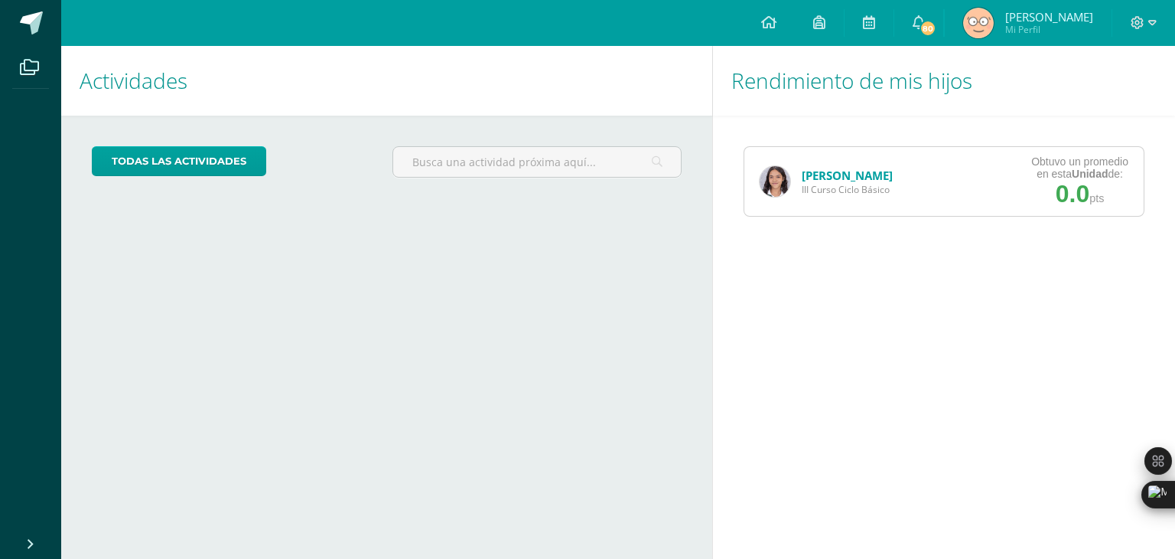
click at [776, 184] on img at bounding box center [775, 181] width 31 height 31
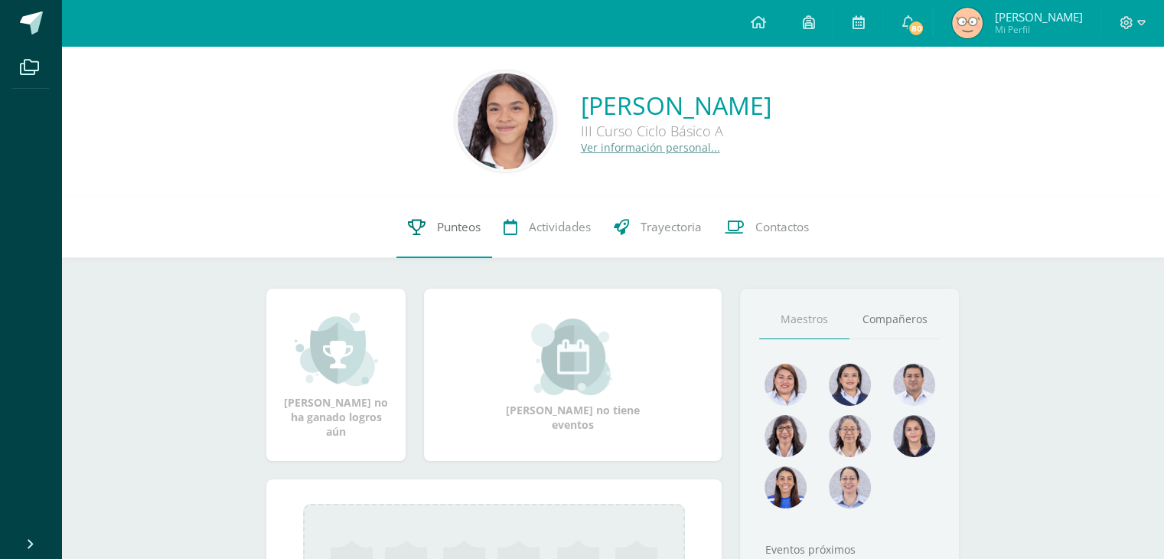
click at [435, 240] on link "Punteos" at bounding box center [444, 227] width 96 height 61
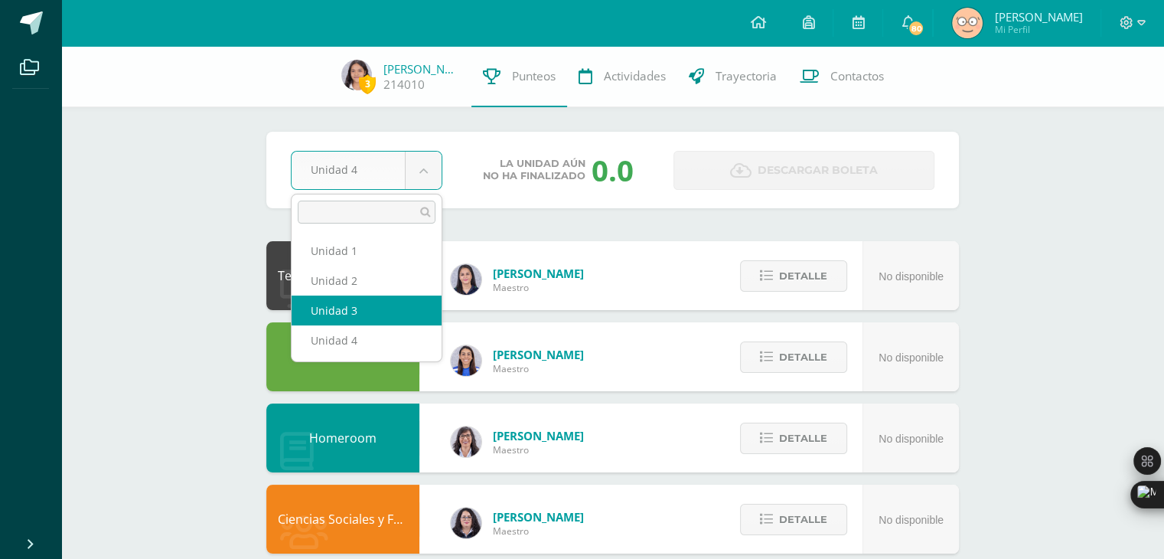
select select "Unidad 3"
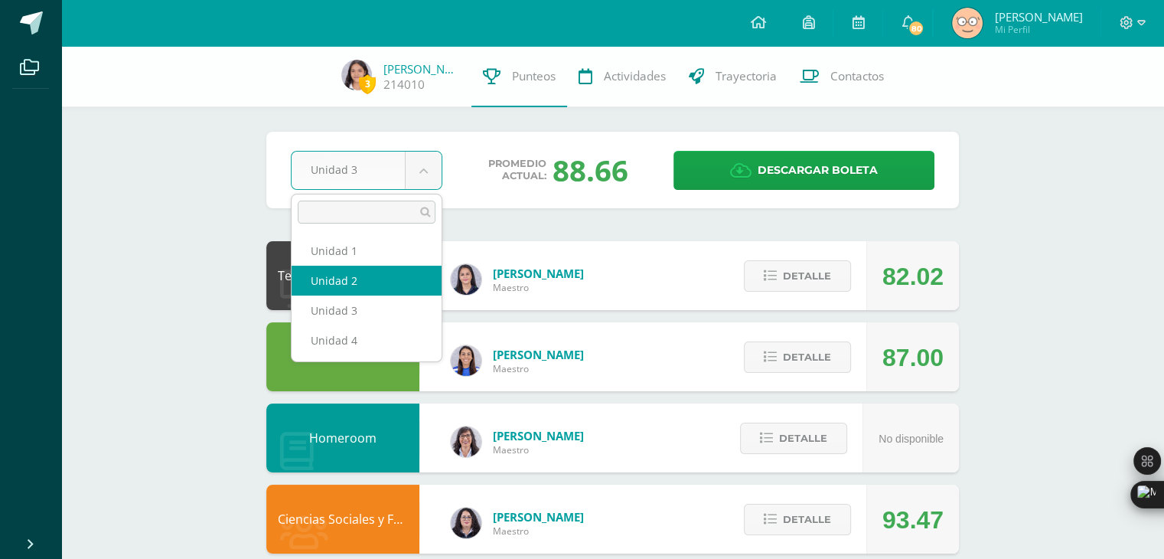
select select "Unidad 2"
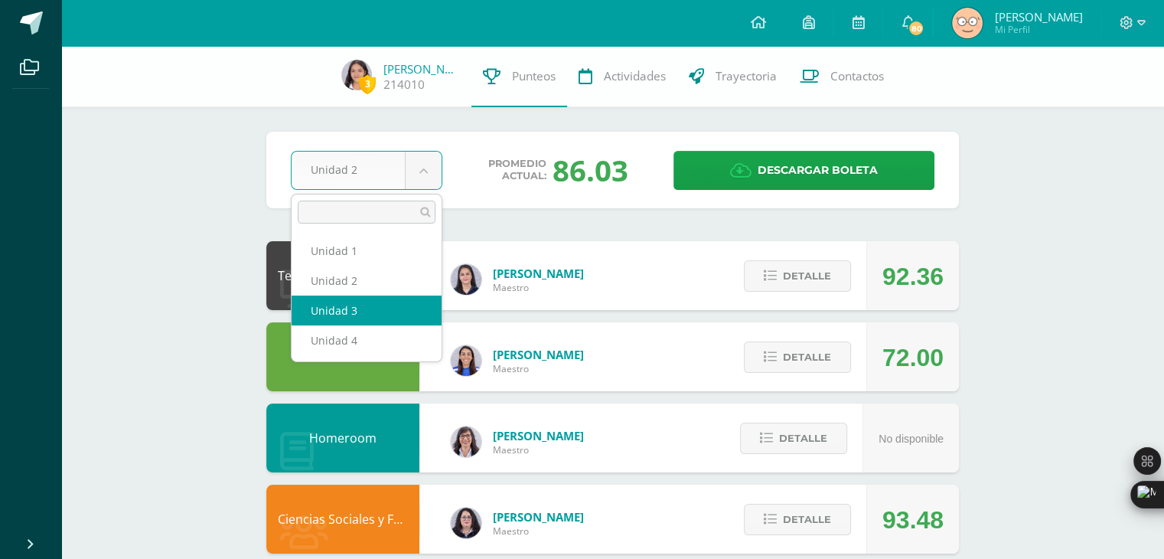
select select "Unidad 3"
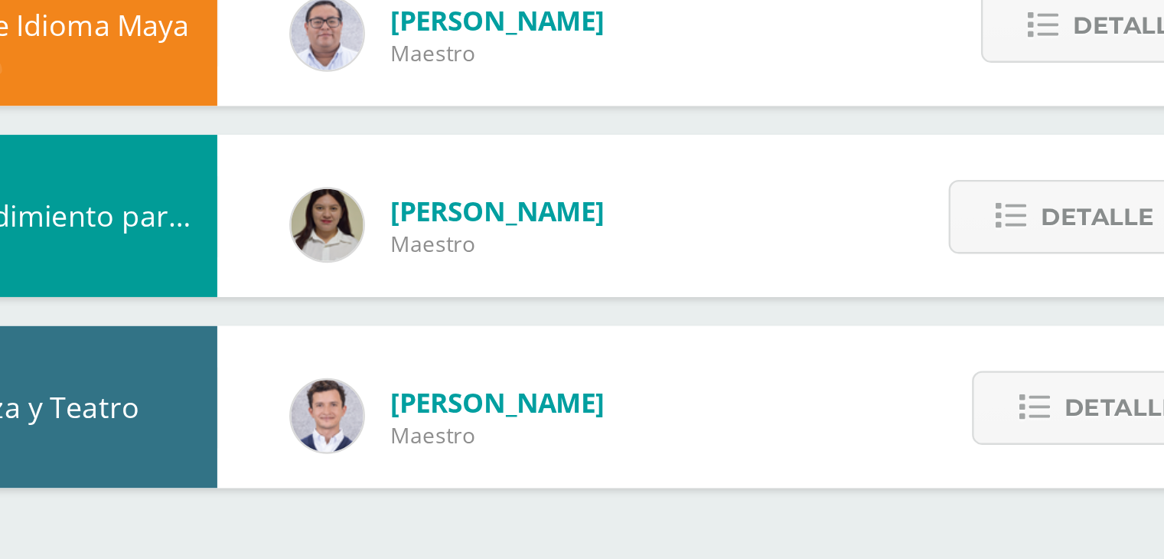
scroll to position [918, 0]
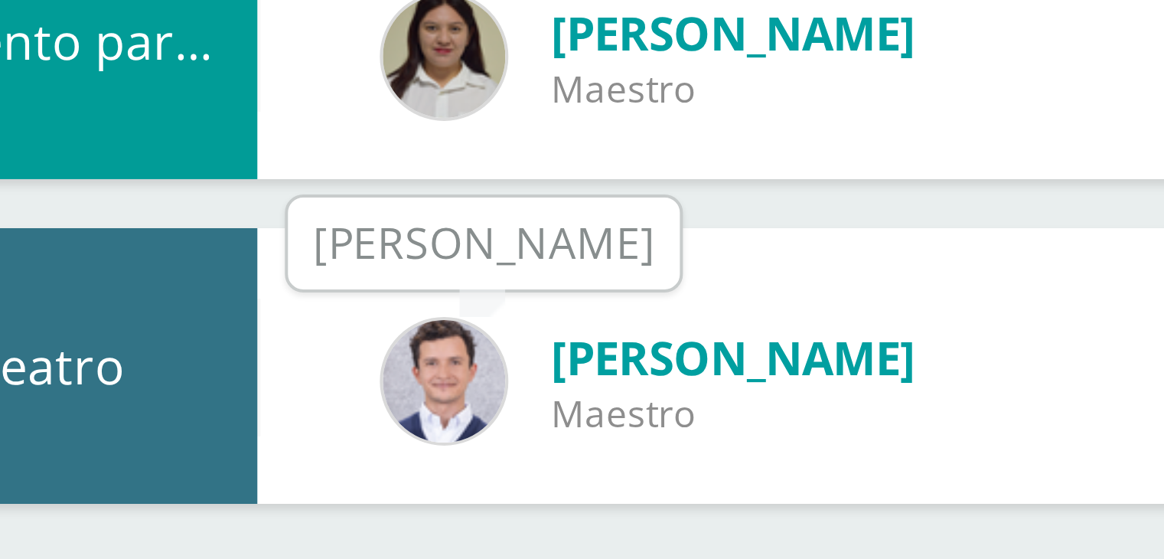
click at [464, 493] on img at bounding box center [466, 497] width 31 height 31
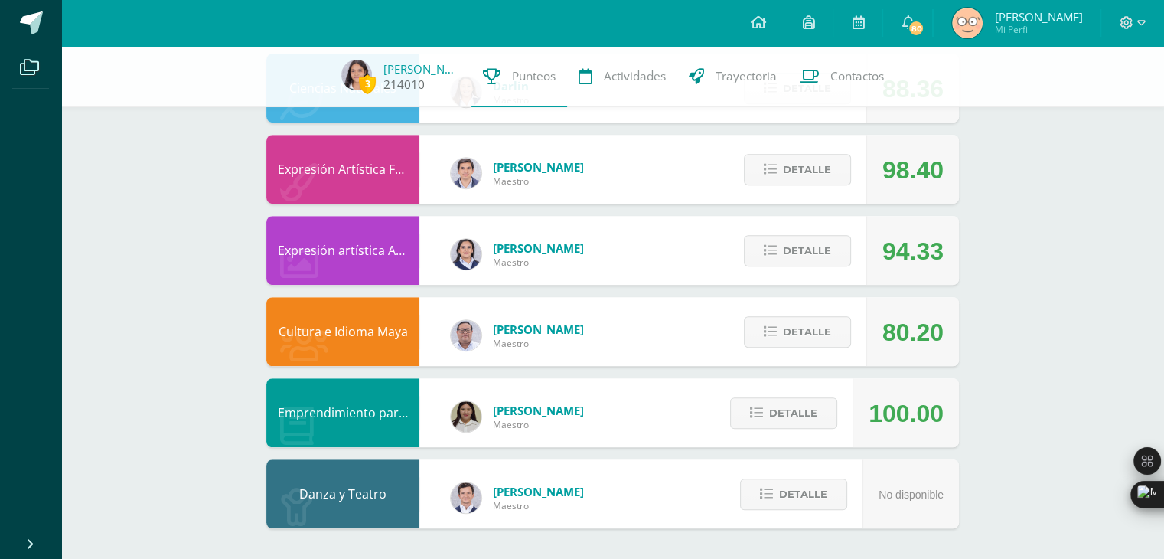
click at [370, 88] on span "3" at bounding box center [367, 83] width 17 height 19
click at [366, 83] on span "3" at bounding box center [367, 83] width 17 height 19
click at [401, 71] on link "[PERSON_NAME]" at bounding box center [421, 68] width 77 height 15
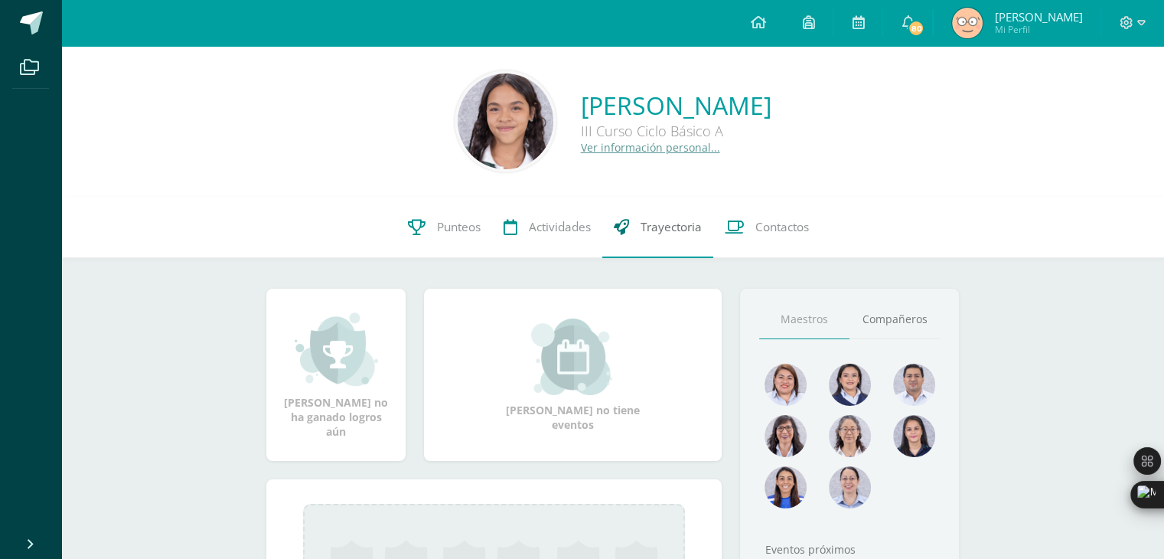
scroll to position [300, 0]
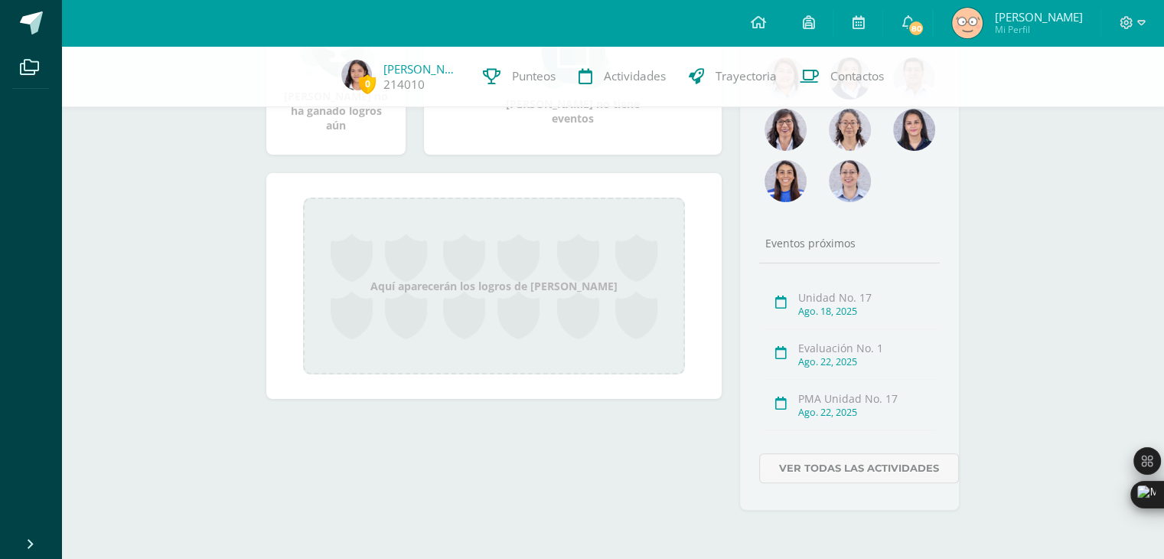
click at [569, 256] on div "Aquí aparecerán los logros de [PERSON_NAME]" at bounding box center [494, 285] width 382 height 177
click at [588, 304] on div "Aquí aparecerán los logros de Valeria Sarai" at bounding box center [494, 285] width 382 height 177
click at [373, 83] on span "0" at bounding box center [367, 83] width 17 height 19
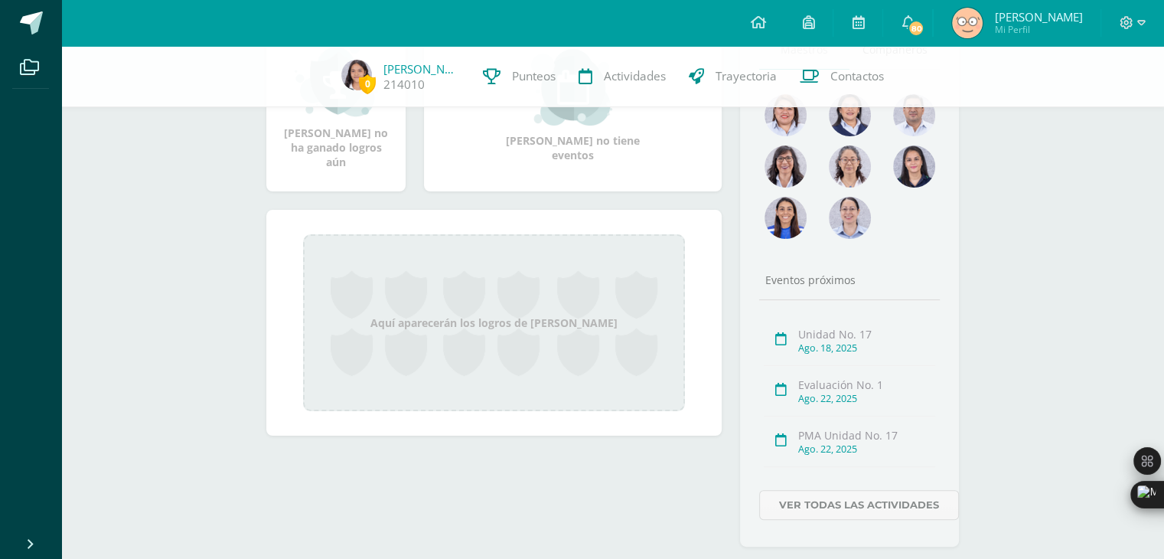
scroll to position [265, 0]
